Goal: Book appointment/travel/reservation

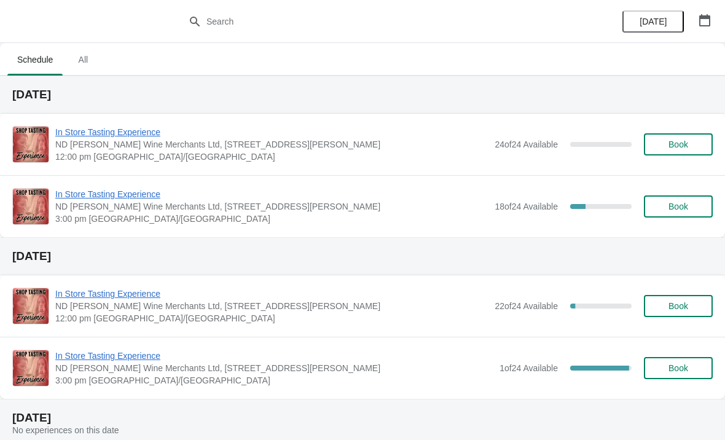
click at [714, 30] on button "button" at bounding box center [705, 20] width 22 height 22
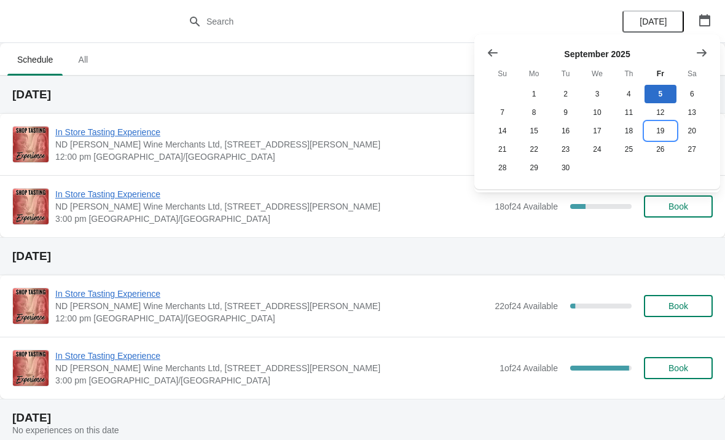
click at [656, 133] on button "19" at bounding box center [660, 131] width 31 height 18
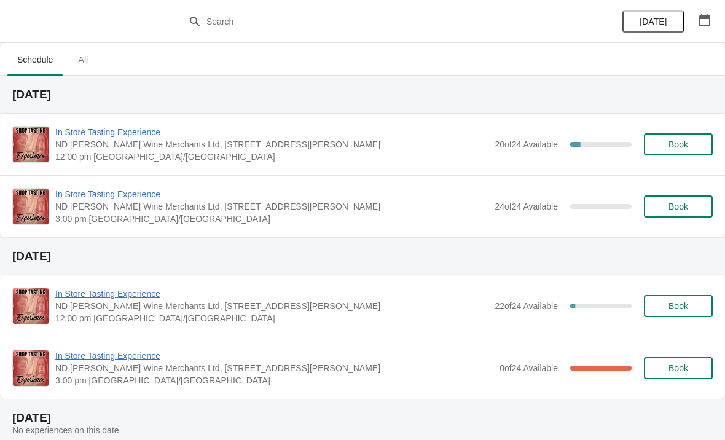
click at [398, 137] on span "In Store Tasting Experience" at bounding box center [271, 132] width 433 height 12
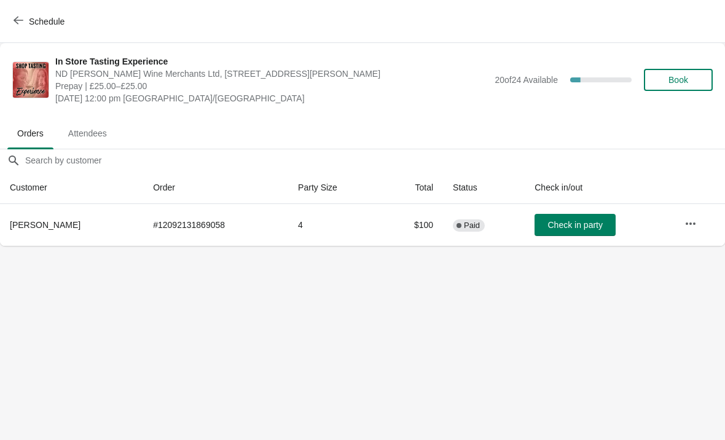
click at [33, 15] on button "Schedule" at bounding box center [40, 21] width 68 height 22
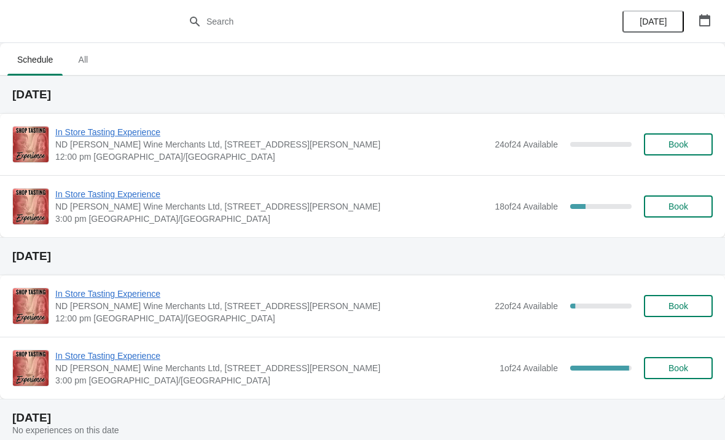
click at [392, 213] on span "3:00 pm [GEOGRAPHIC_DATA]/[GEOGRAPHIC_DATA]" at bounding box center [271, 219] width 433 height 12
click at [705, 18] on icon "button" at bounding box center [705, 20] width 11 height 12
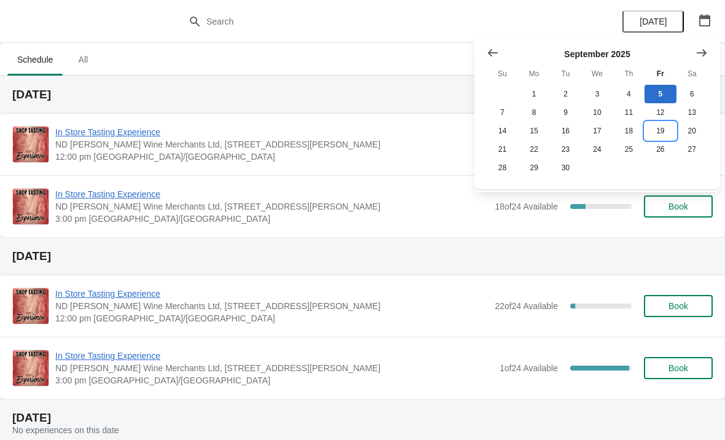
click at [658, 132] on button "19" at bounding box center [660, 131] width 31 height 18
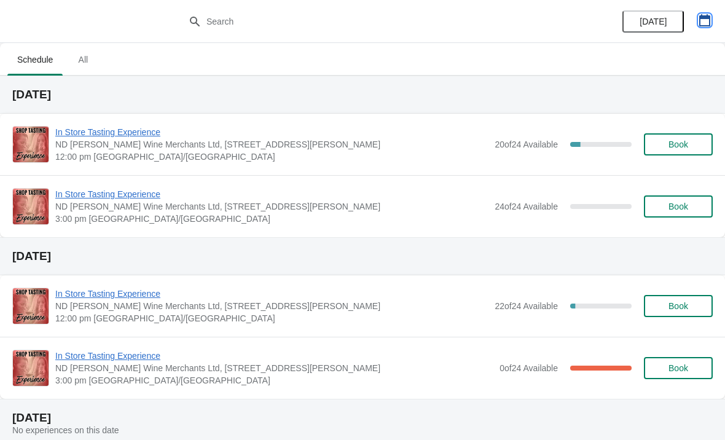
click at [694, 23] on button "button" at bounding box center [705, 20] width 22 height 22
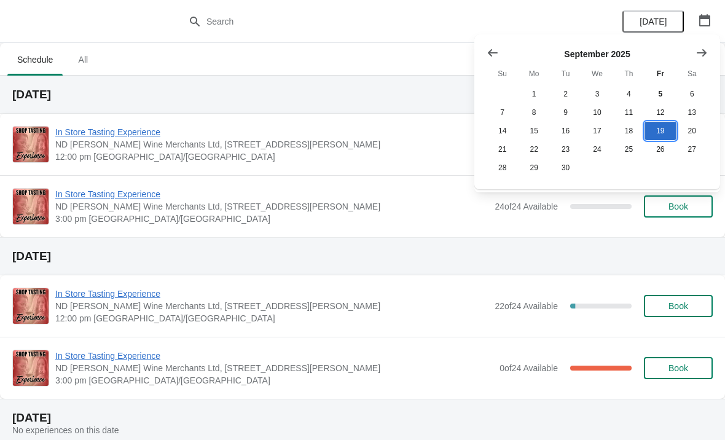
click at [665, 136] on button "19" at bounding box center [660, 131] width 31 height 18
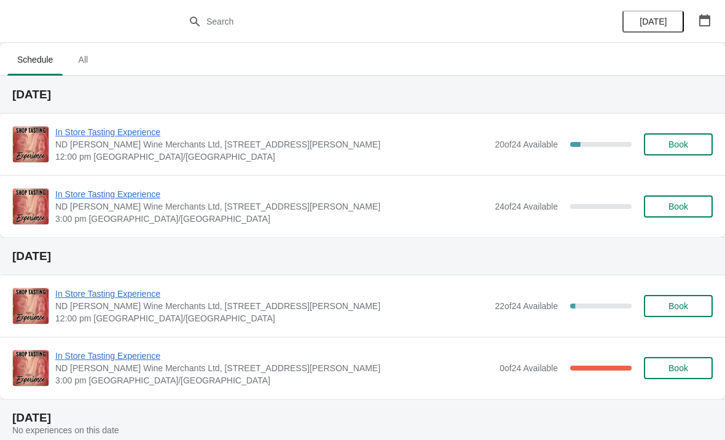
click at [389, 136] on span "In Store Tasting Experience" at bounding box center [271, 132] width 433 height 12
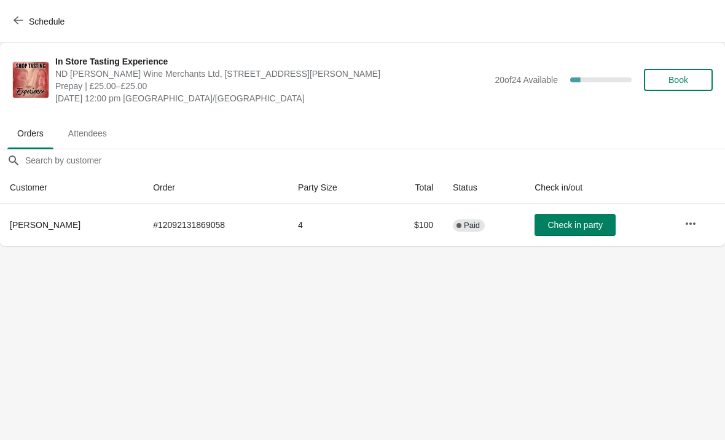
click at [695, 223] on icon "button" at bounding box center [691, 223] width 10 height 2
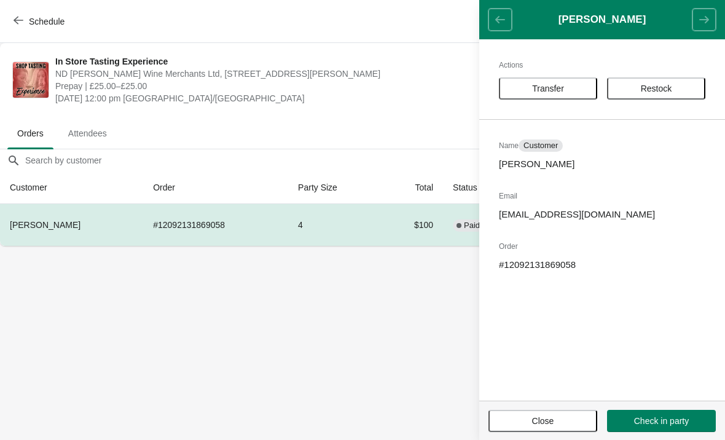
click at [551, 87] on span "Transfer" at bounding box center [548, 89] width 32 height 10
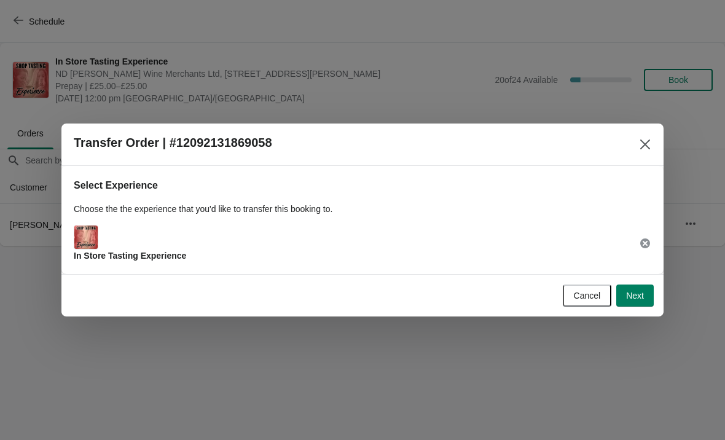
click at [631, 285] on button "Next" at bounding box center [636, 296] width 38 height 22
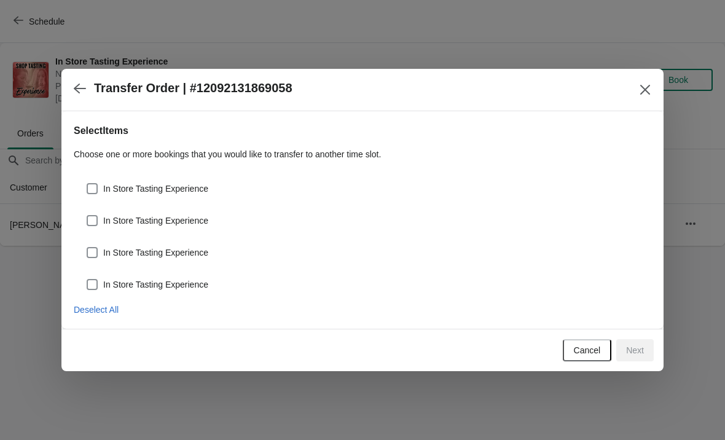
click at [103, 178] on div "In Store Tasting Experience" at bounding box center [363, 183] width 578 height 27
click at [98, 183] on span at bounding box center [92, 189] width 12 height 12
click at [87, 183] on input "In Store Tasting Experience" at bounding box center [87, 183] width 1 height 1
checkbox input "true"
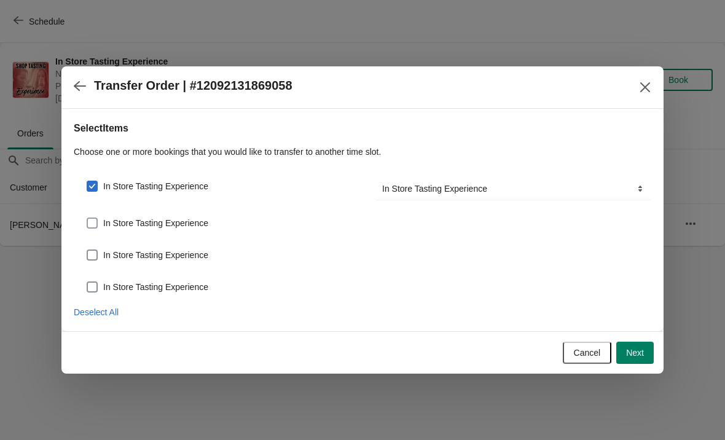
click at [93, 225] on span at bounding box center [92, 223] width 11 height 11
click at [87, 218] on input "In Store Tasting Experience" at bounding box center [87, 218] width 1 height 1
checkbox input "true"
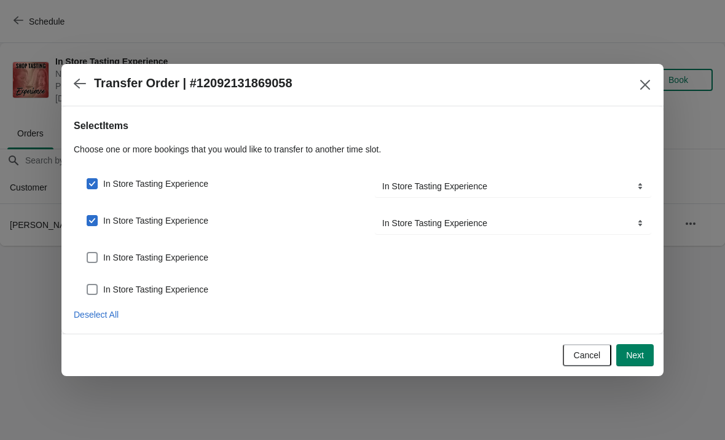
click at [92, 258] on span at bounding box center [92, 257] width 11 height 11
click at [87, 253] on input "In Store Tasting Experience" at bounding box center [87, 252] width 1 height 1
checkbox input "true"
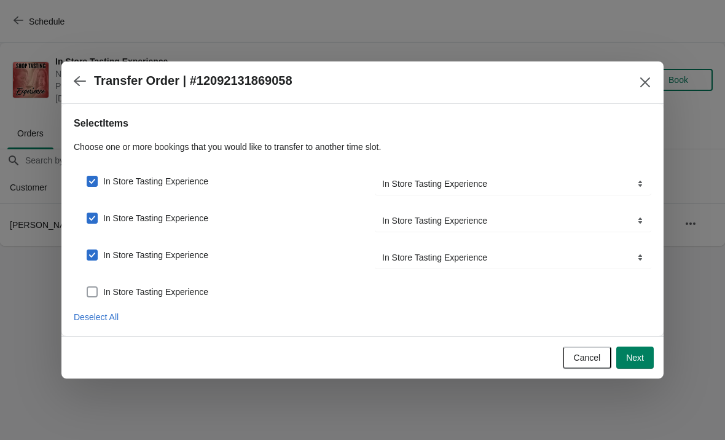
click at [97, 286] on span at bounding box center [92, 291] width 11 height 11
click at [87, 286] on input "In Store Tasting Experience" at bounding box center [87, 286] width 1 height 1
checkbox input "true"
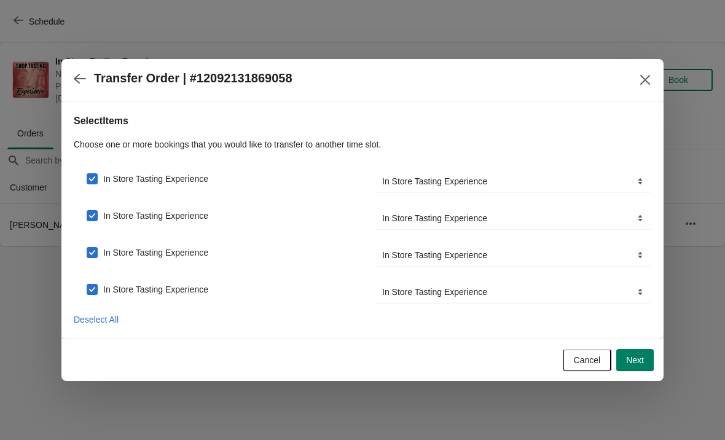
click at [634, 363] on span "Next" at bounding box center [635, 360] width 18 height 10
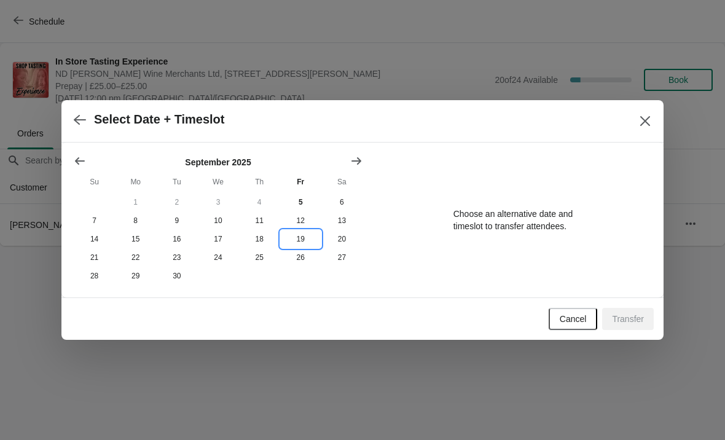
click at [299, 239] on button "19" at bounding box center [300, 239] width 41 height 18
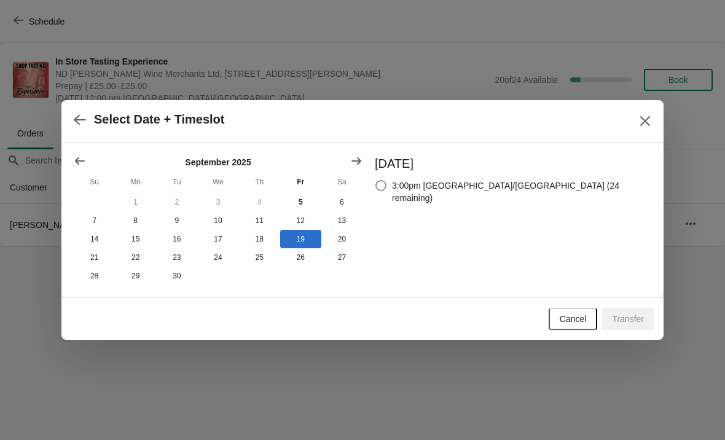
click at [387, 181] on span at bounding box center [381, 186] width 12 height 12
click at [376, 181] on input "3:00pm [GEOGRAPHIC_DATA]/[GEOGRAPHIC_DATA] (24 remaining)" at bounding box center [376, 180] width 1 height 1
radio input "true"
click at [633, 312] on button "Transfer" at bounding box center [628, 319] width 52 height 22
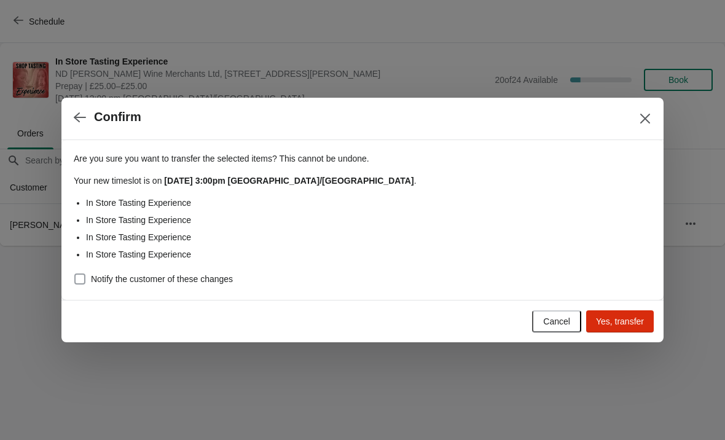
click at [95, 286] on label "Notify the customer of these changes" at bounding box center [153, 278] width 159 height 17
click at [75, 274] on input "Notify the customer of these changes" at bounding box center [74, 274] width 1 height 1
checkbox input "true"
click at [613, 324] on span "Yes, transfer" at bounding box center [620, 322] width 48 height 10
